Goal: Information Seeking & Learning: Understand process/instructions

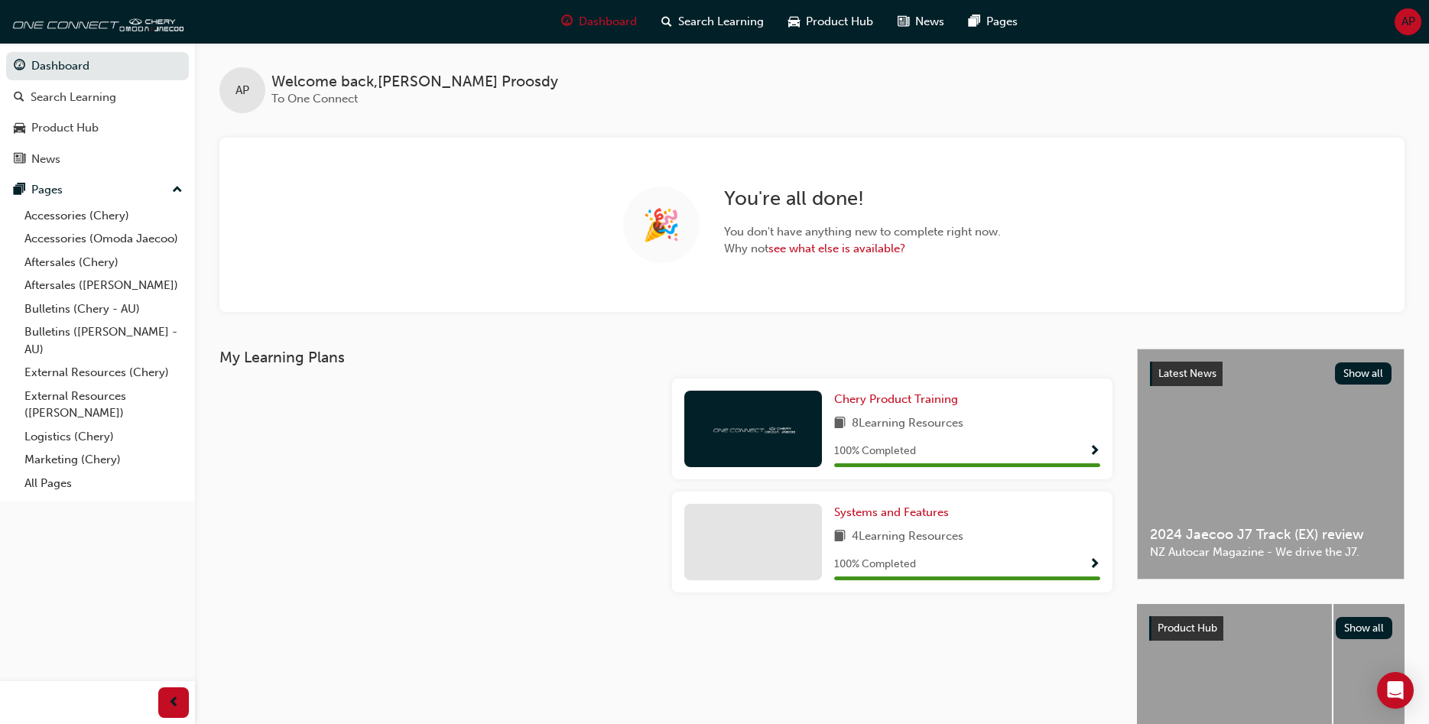
click at [57, 287] on link "Aftersales ([PERSON_NAME])" at bounding box center [103, 286] width 170 height 24
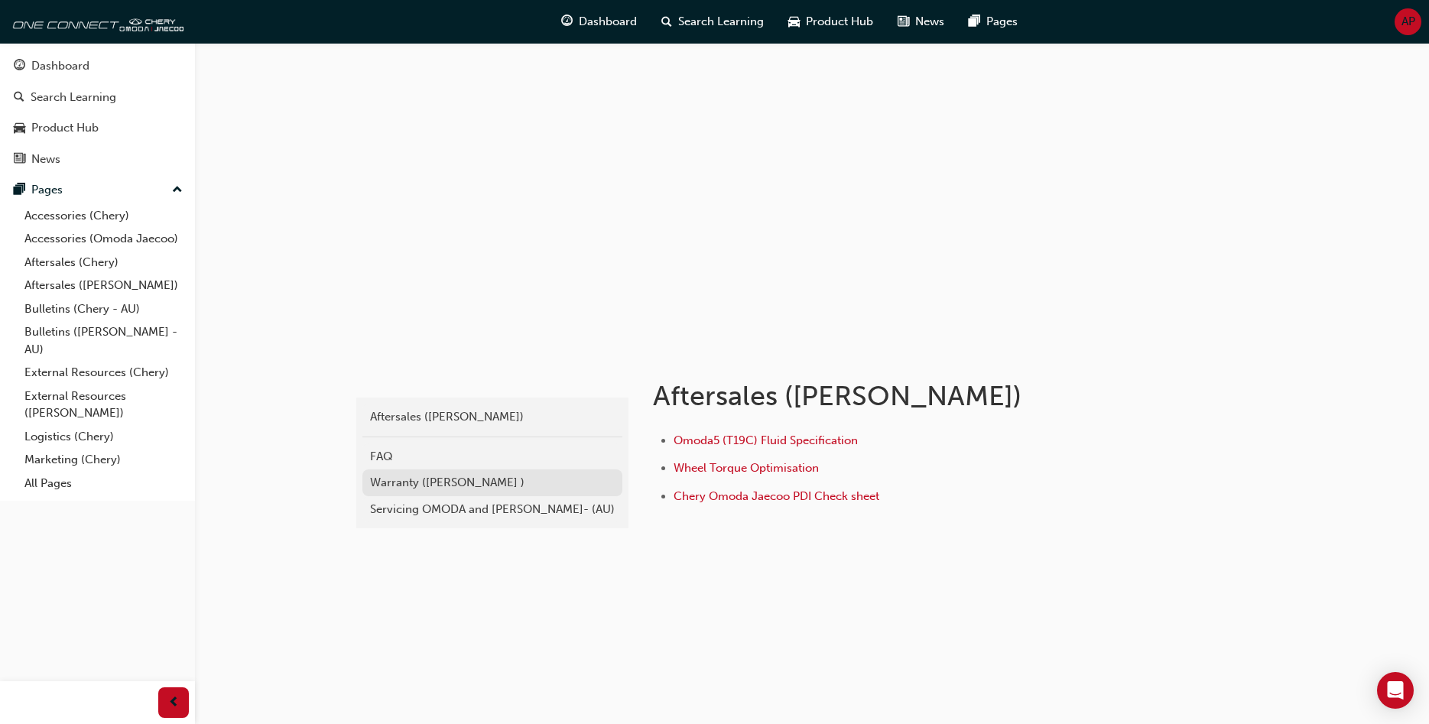
click at [411, 480] on div "Warranty ([PERSON_NAME] )" at bounding box center [492, 483] width 245 height 18
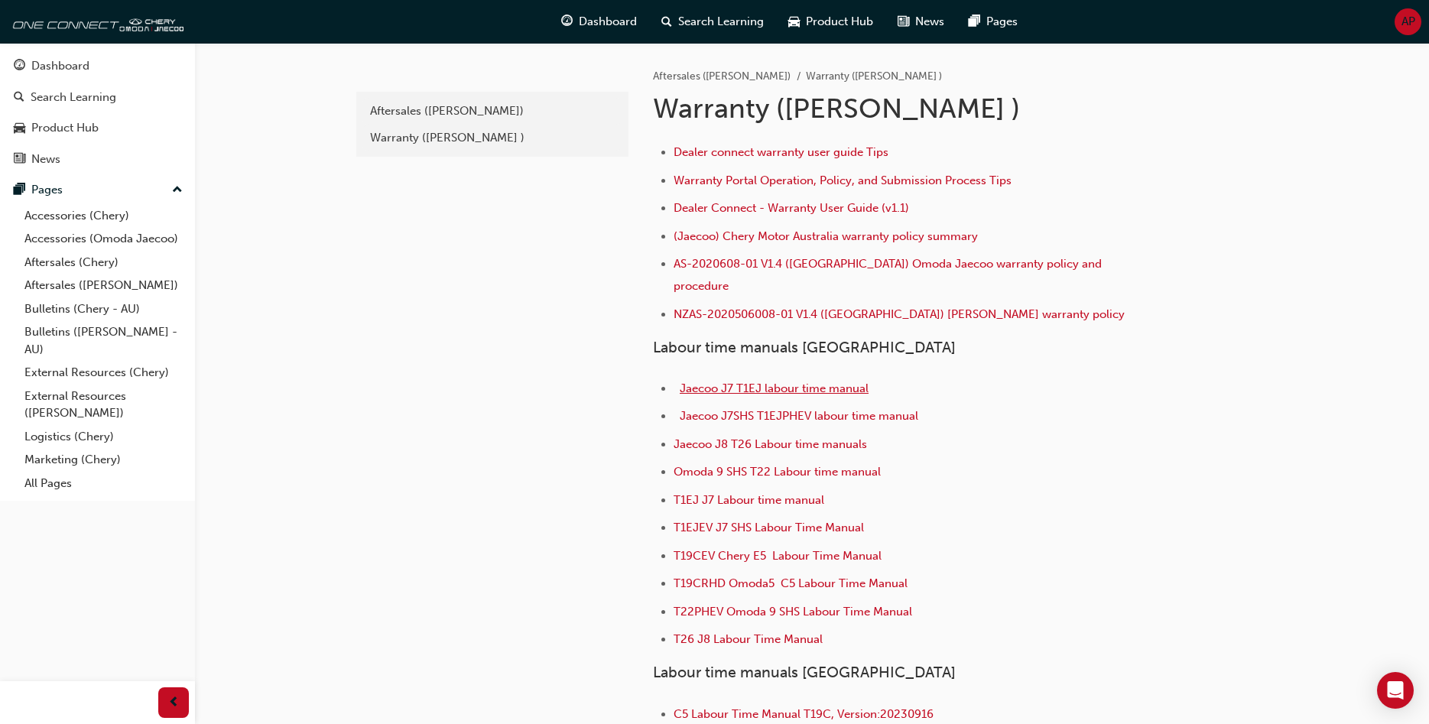
click at [778, 382] on span "Jaecoo J7 T1EJ labour time manual" at bounding box center [774, 389] width 189 height 14
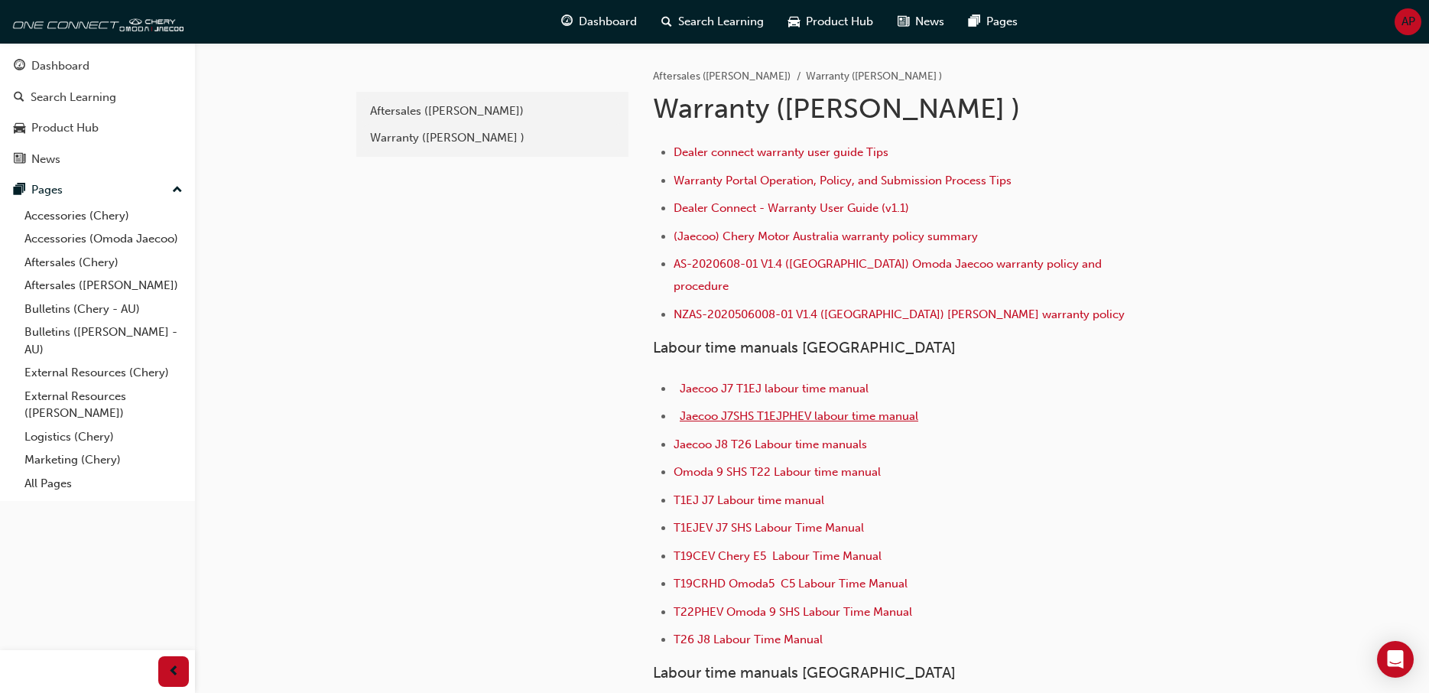
click at [805, 409] on span "Jaecoo J7SHS T1EJPHEV labour time manual" at bounding box center [799, 416] width 239 height 14
